Goal: Navigation & Orientation: Find specific page/section

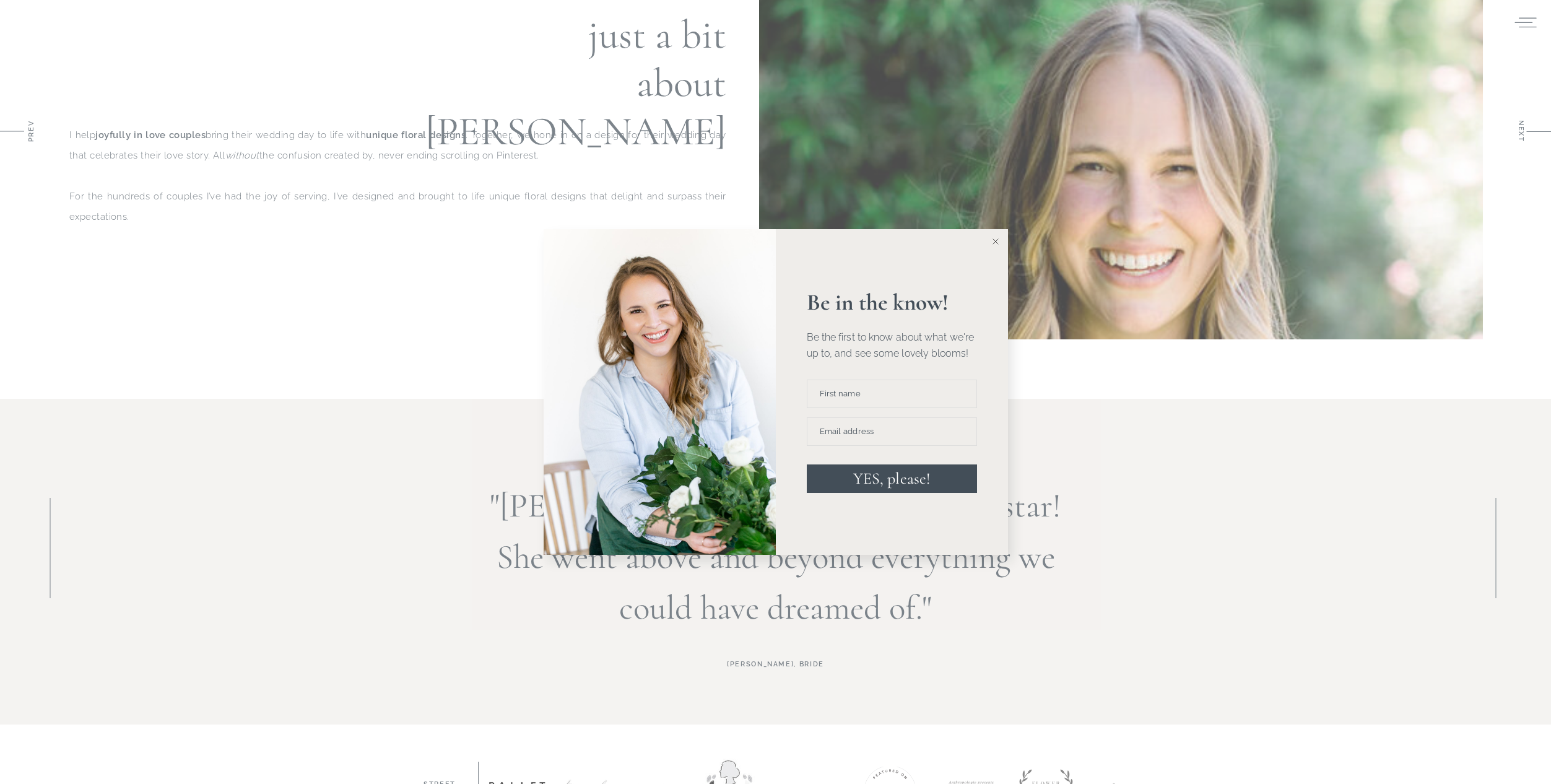
scroll to position [1216, 0]
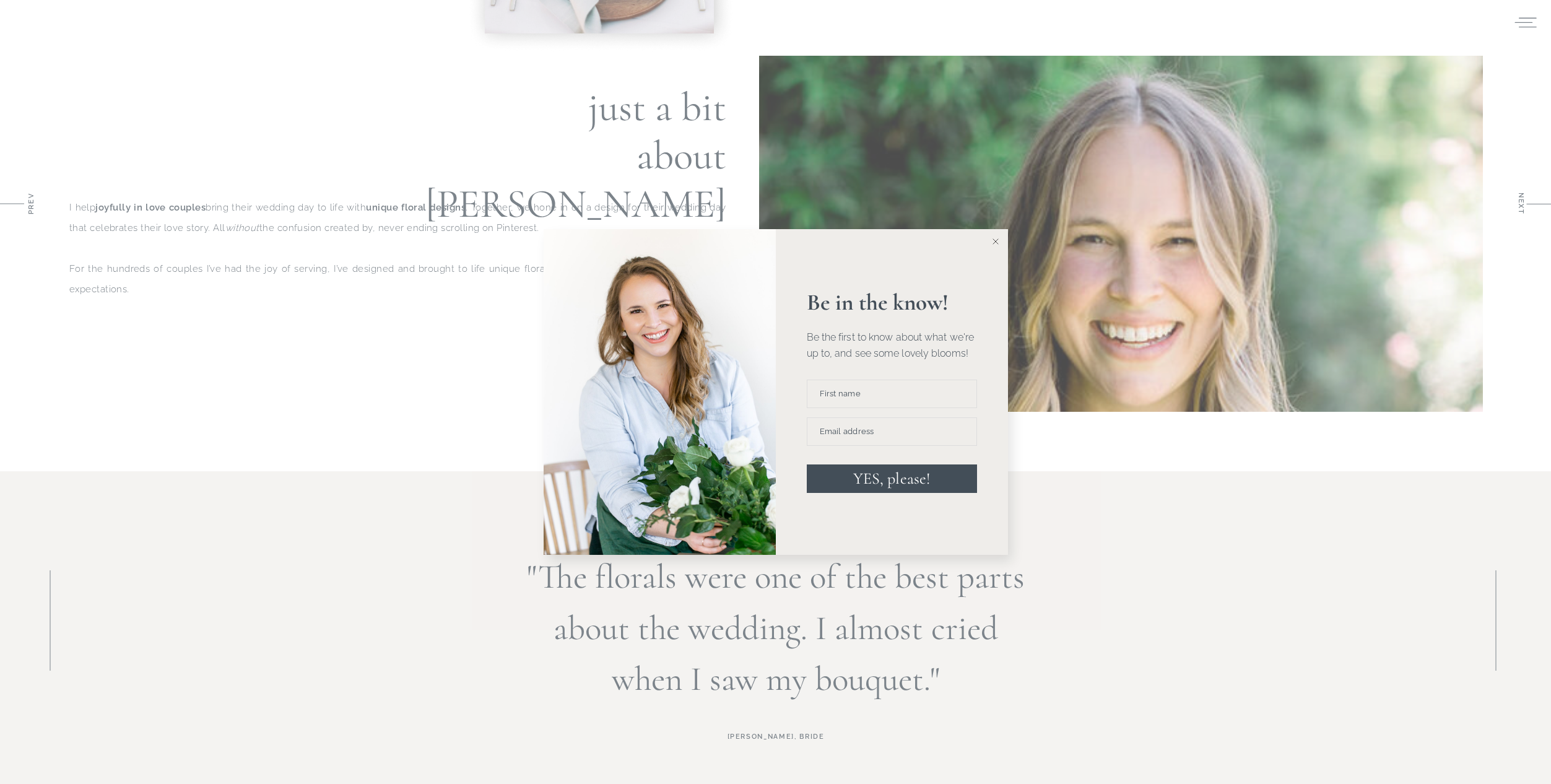
click at [995, 239] on icon at bounding box center [996, 242] width 6 height 6
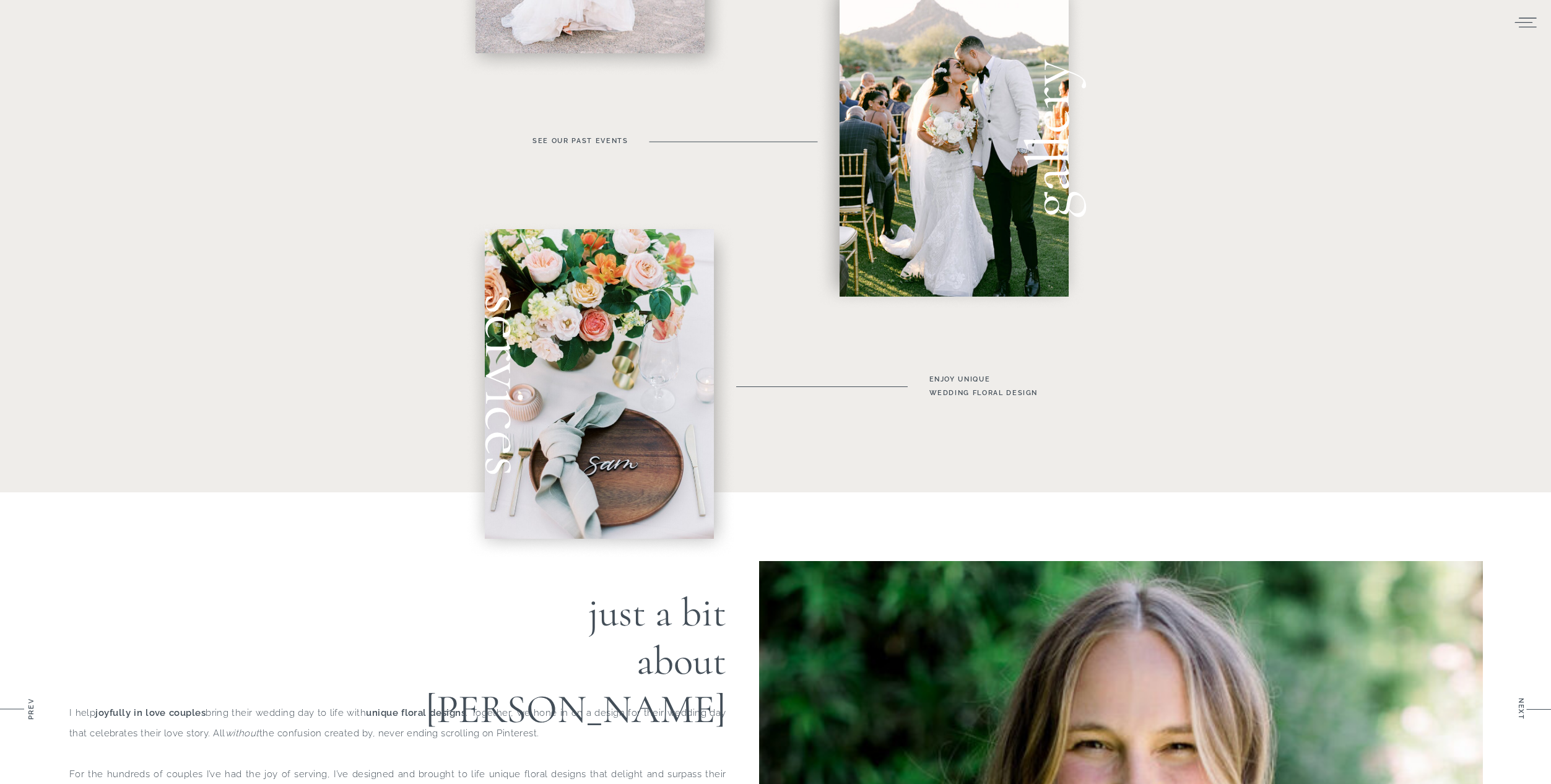
scroll to position [0, 0]
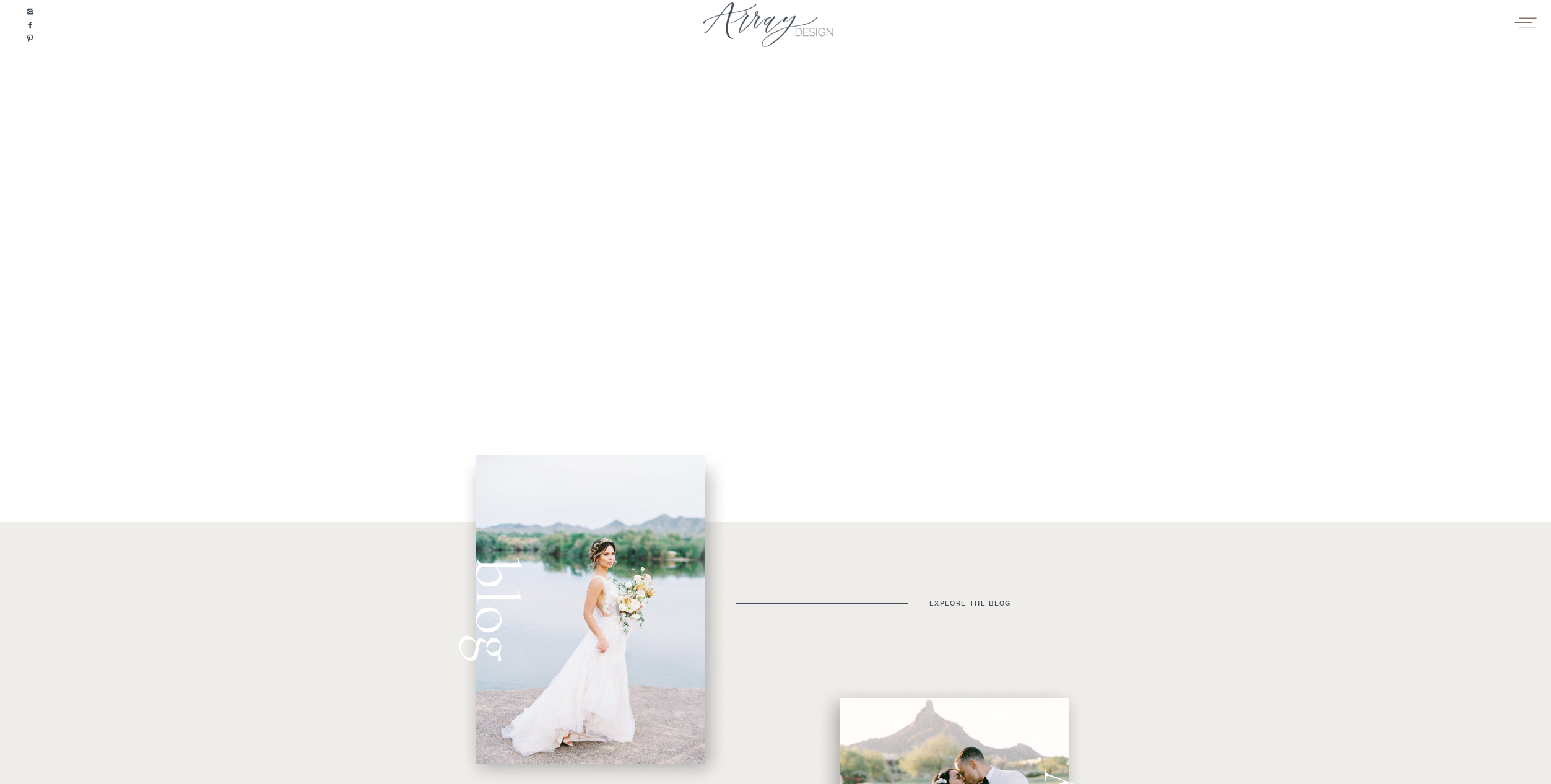
click at [1532, 23] on icon at bounding box center [1526, 22] width 24 height 19
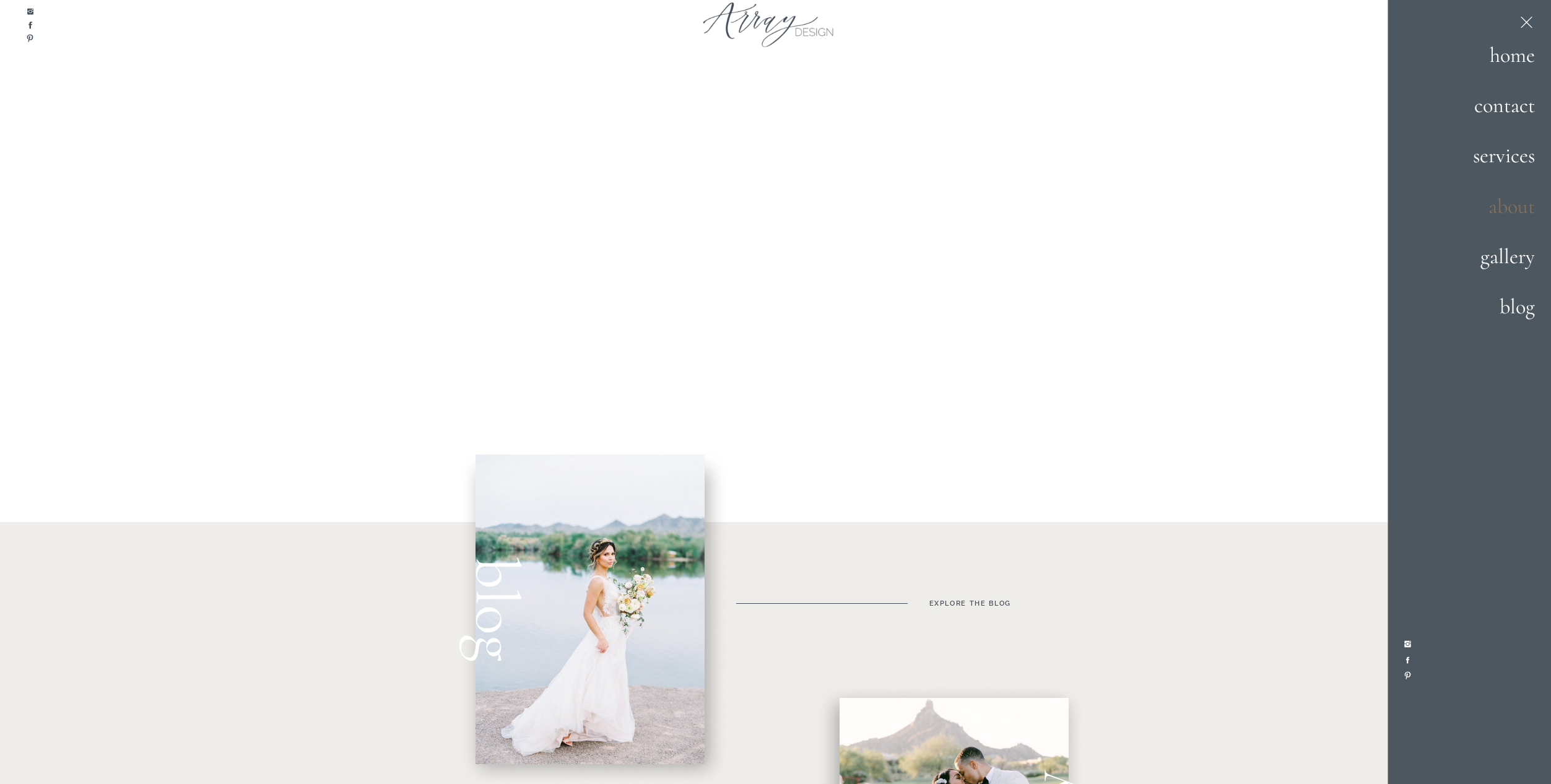
click at [1516, 203] on h2 "about" at bounding box center [1486, 208] width 97 height 33
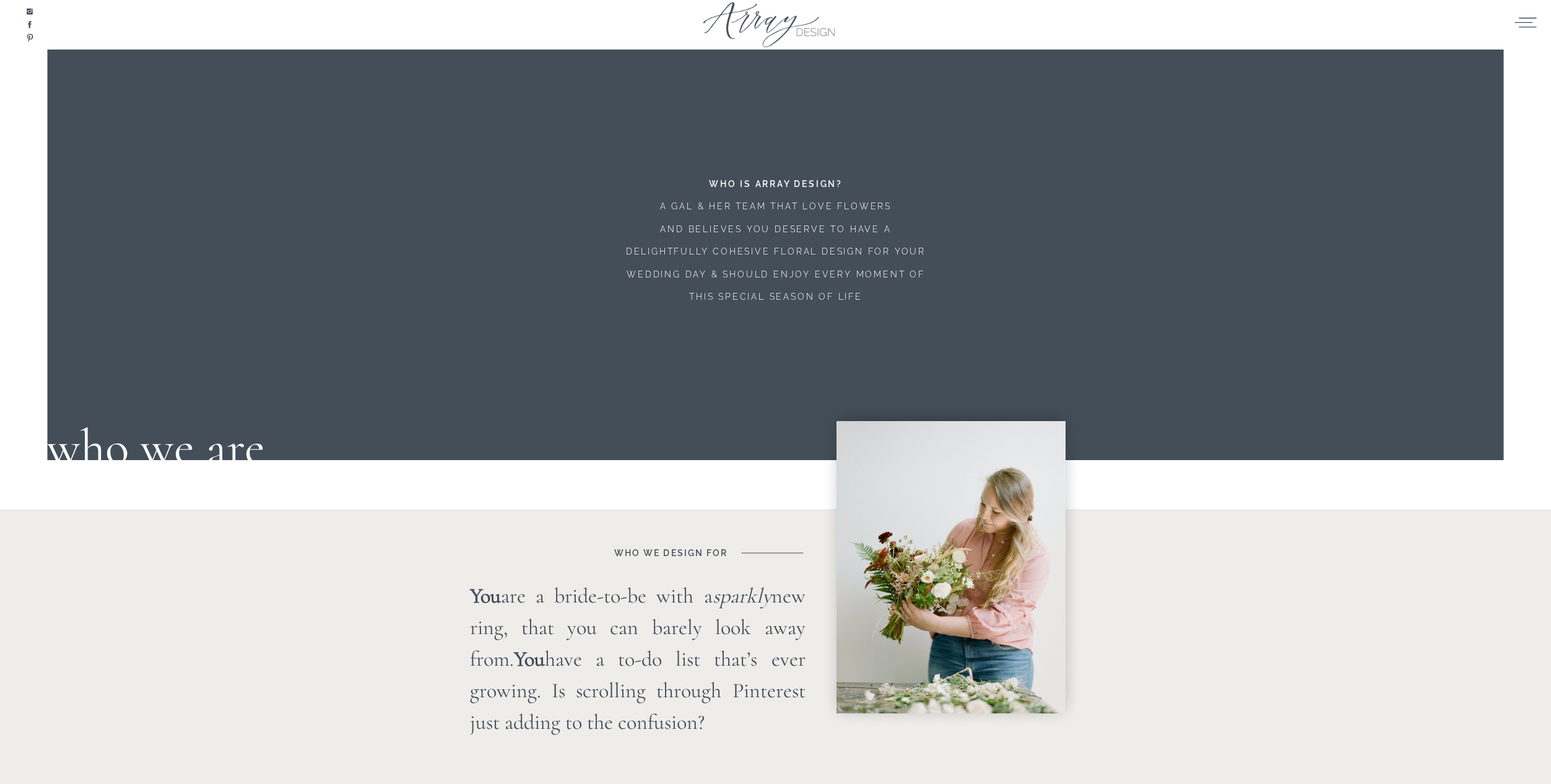
click at [756, 23] on div at bounding box center [776, 27] width 186 height 57
